Goal: Transaction & Acquisition: Purchase product/service

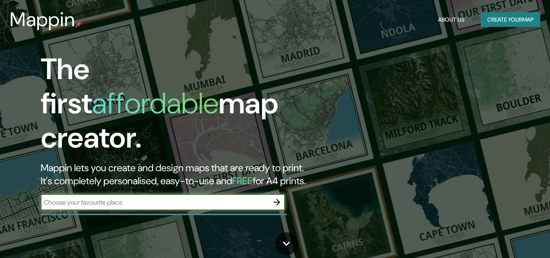
click at [170, 197] on input "text" at bounding box center [155, 201] width 228 height 9
type input "[GEOGRAPHIC_DATA], canindé"
click at [275, 197] on icon "button" at bounding box center [277, 202] width 10 height 10
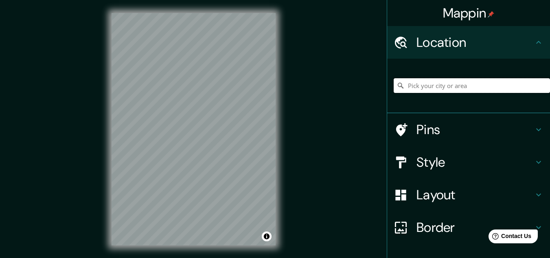
click at [436, 87] on input "Pick your city or area" at bounding box center [471, 85] width 156 height 15
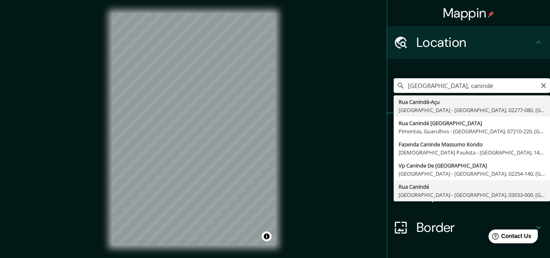
type input "[GEOGRAPHIC_DATA], [GEOGRAPHIC_DATA] - [GEOGRAPHIC_DATA], 03033-000, [GEOGRAPHI…"
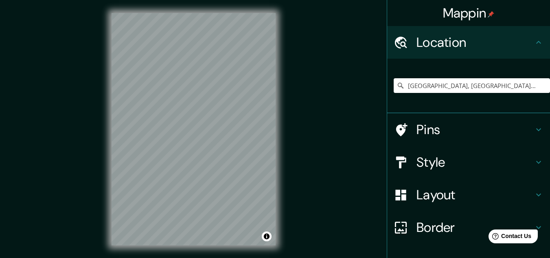
click at [533, 162] on icon at bounding box center [538, 162] width 10 height 10
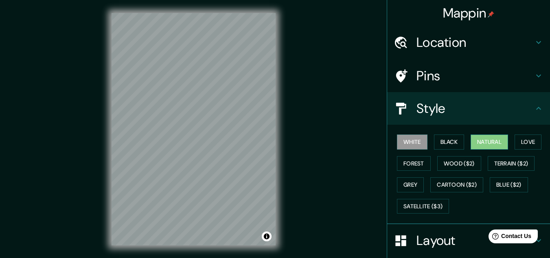
click at [487, 144] on button "Natural" at bounding box center [488, 141] width 37 height 15
click at [524, 144] on button "Love" at bounding box center [527, 141] width 27 height 15
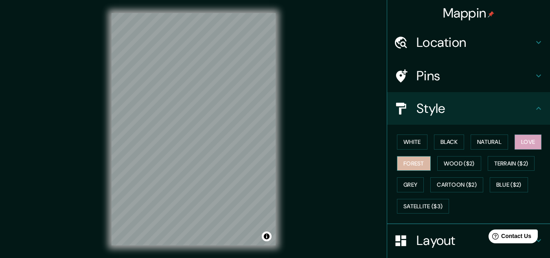
click at [410, 161] on button "Forest" at bounding box center [414, 163] width 34 height 15
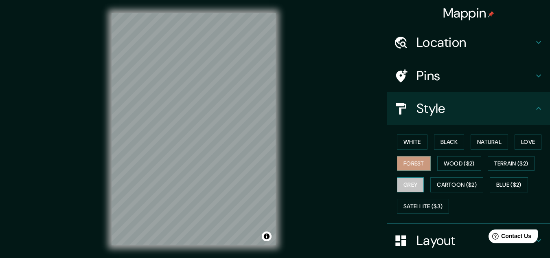
click at [409, 185] on button "Grey" at bounding box center [410, 184] width 27 height 15
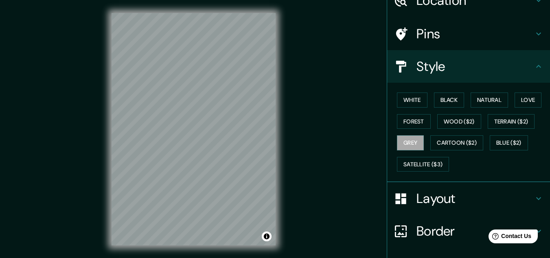
scroll to position [99, 0]
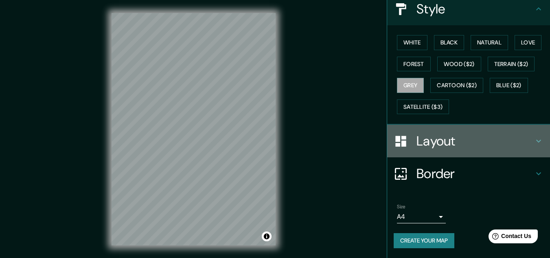
click at [533, 143] on icon at bounding box center [538, 141] width 10 height 10
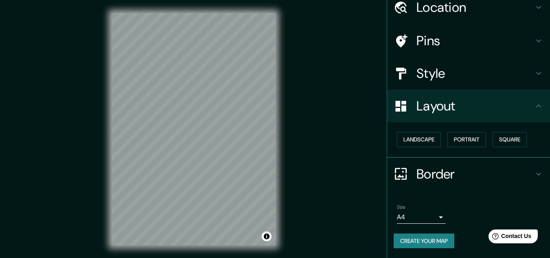
scroll to position [35, 0]
click at [416, 144] on button "Landscape" at bounding box center [419, 139] width 44 height 15
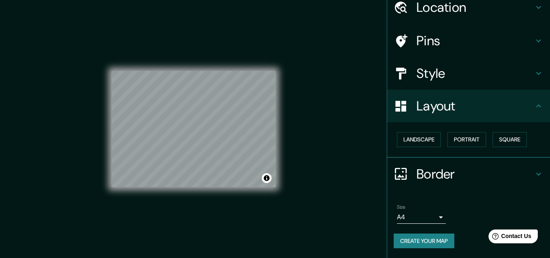
click at [437, 218] on body "Mappin Location [GEOGRAPHIC_DATA], [GEOGRAPHIC_DATA] - [GEOGRAPHIC_DATA], [GEOG…" at bounding box center [275, 129] width 550 height 258
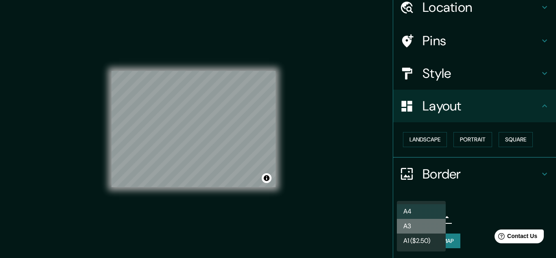
click at [424, 225] on li "A3" at bounding box center [421, 225] width 49 height 15
type input "a4"
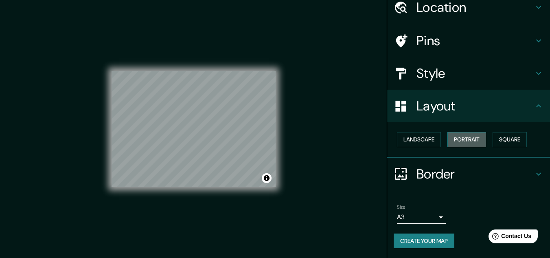
click at [470, 142] on button "Portrait" at bounding box center [466, 139] width 39 height 15
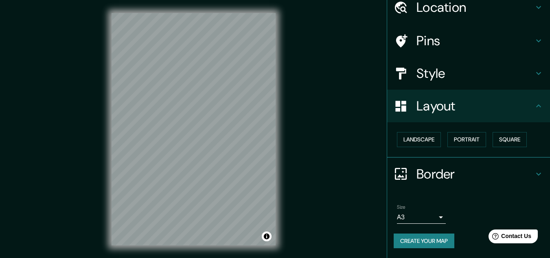
click at [468, 176] on h4 "Border" at bounding box center [474, 174] width 117 height 16
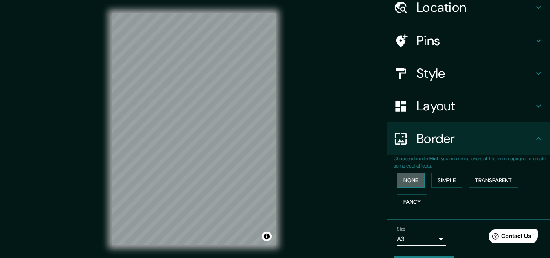
click at [405, 181] on button "None" at bounding box center [411, 179] width 28 height 15
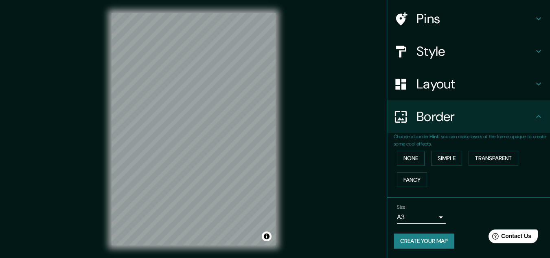
scroll to position [57, 0]
click at [452, 44] on h4 "Style" at bounding box center [474, 51] width 117 height 16
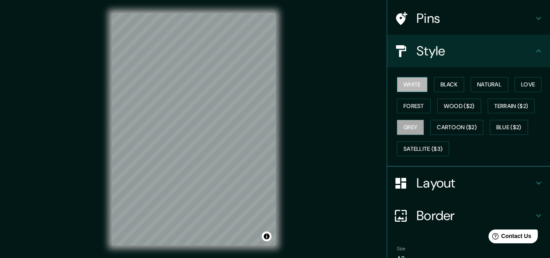
click at [408, 89] on button "White" at bounding box center [412, 84] width 31 height 15
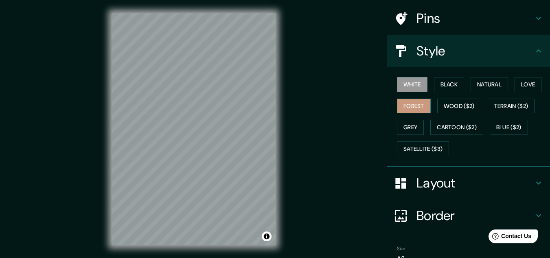
click at [407, 107] on button "Forest" at bounding box center [414, 105] width 34 height 15
click at [321, 162] on div "Mappin Location [GEOGRAPHIC_DATA], [GEOGRAPHIC_DATA] - [GEOGRAPHIC_DATA], [GEOG…" at bounding box center [275, 135] width 550 height 271
click at [320, 162] on div "Mappin Location [GEOGRAPHIC_DATA], [GEOGRAPHIC_DATA] - [GEOGRAPHIC_DATA], [GEOG…" at bounding box center [275, 135] width 550 height 271
click at [443, 84] on button "Black" at bounding box center [449, 84] width 31 height 15
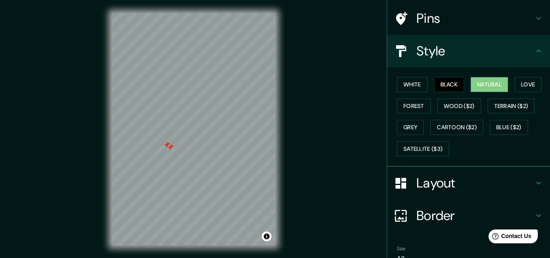
click at [480, 86] on button "Natural" at bounding box center [488, 84] width 37 height 15
click at [413, 83] on button "White" at bounding box center [412, 84] width 31 height 15
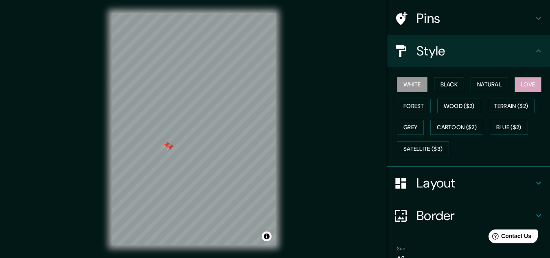
click at [514, 81] on button "Love" at bounding box center [527, 84] width 27 height 15
click at [414, 104] on button "Forest" at bounding box center [414, 105] width 34 height 15
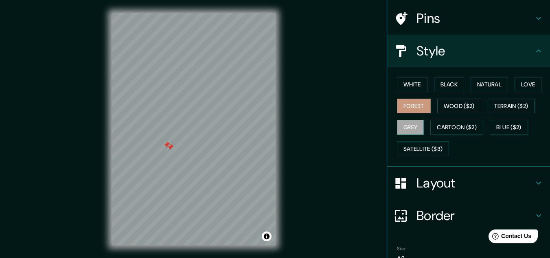
click at [404, 129] on button "Grey" at bounding box center [410, 127] width 27 height 15
